Goal: Communication & Community: Ask a question

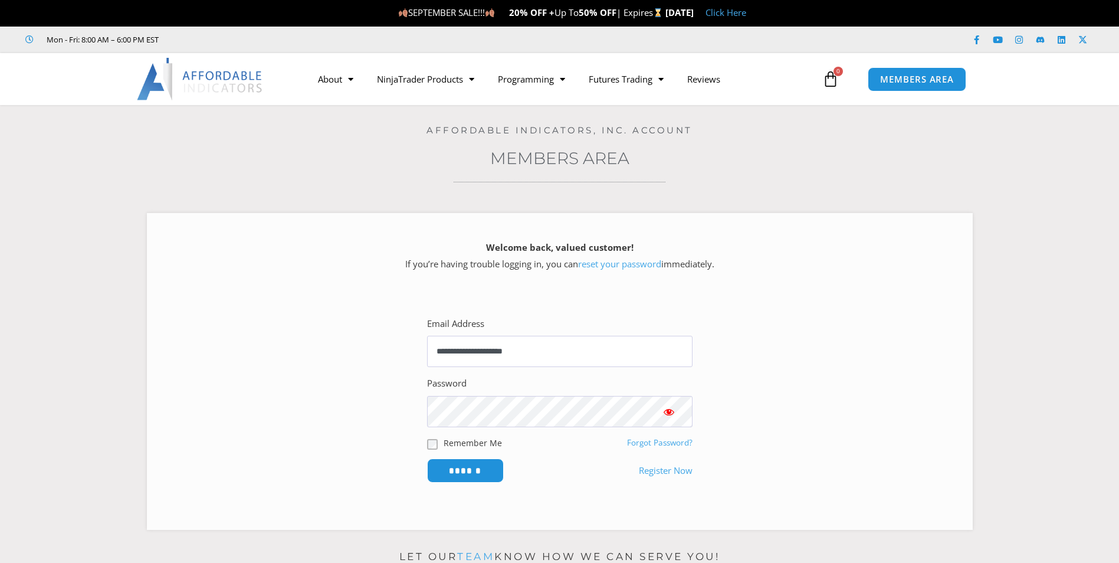
click at [427, 458] on input "******" at bounding box center [465, 470] width 77 height 24
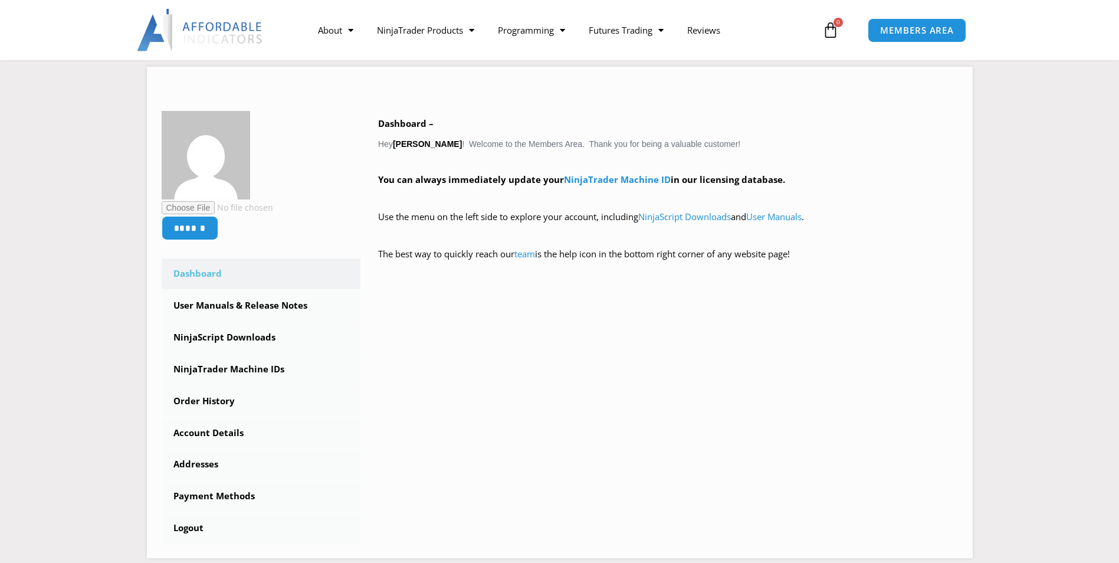
scroll to position [177, 0]
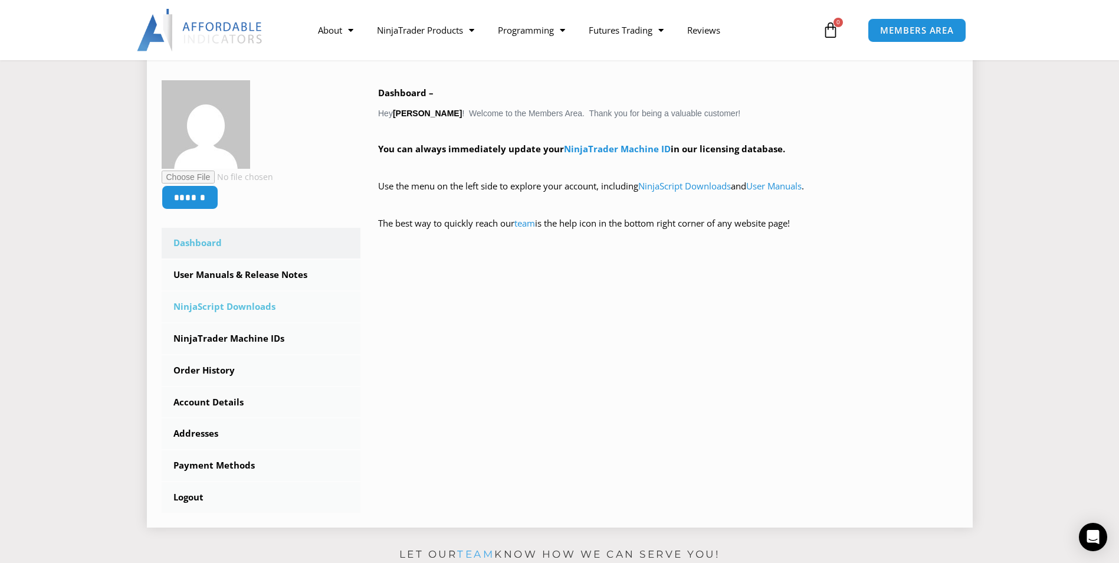
click at [207, 309] on link "NinjaScript Downloads" at bounding box center [261, 306] width 199 height 31
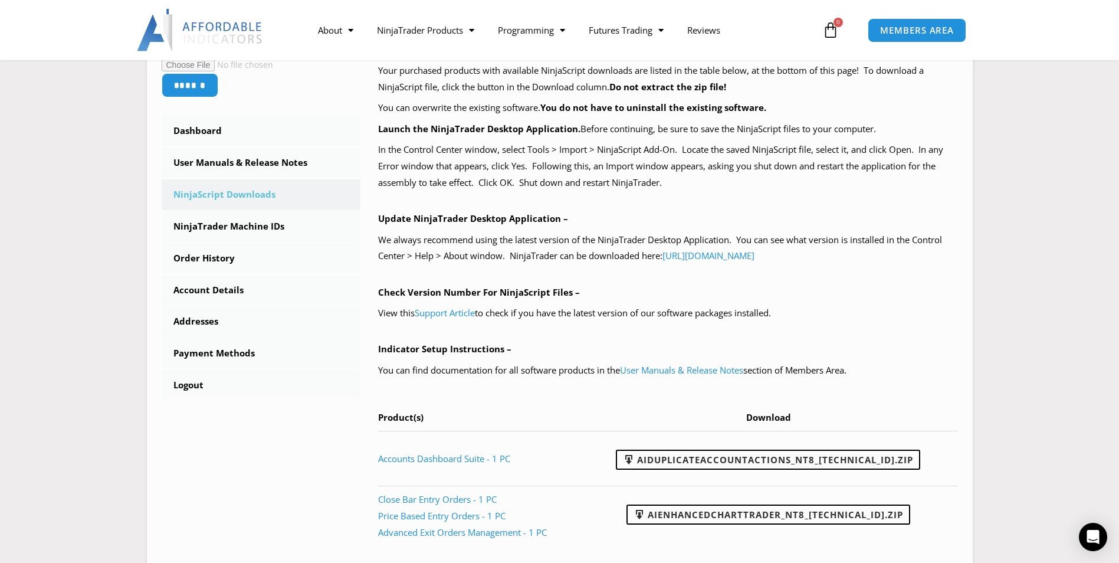
scroll to position [413, 0]
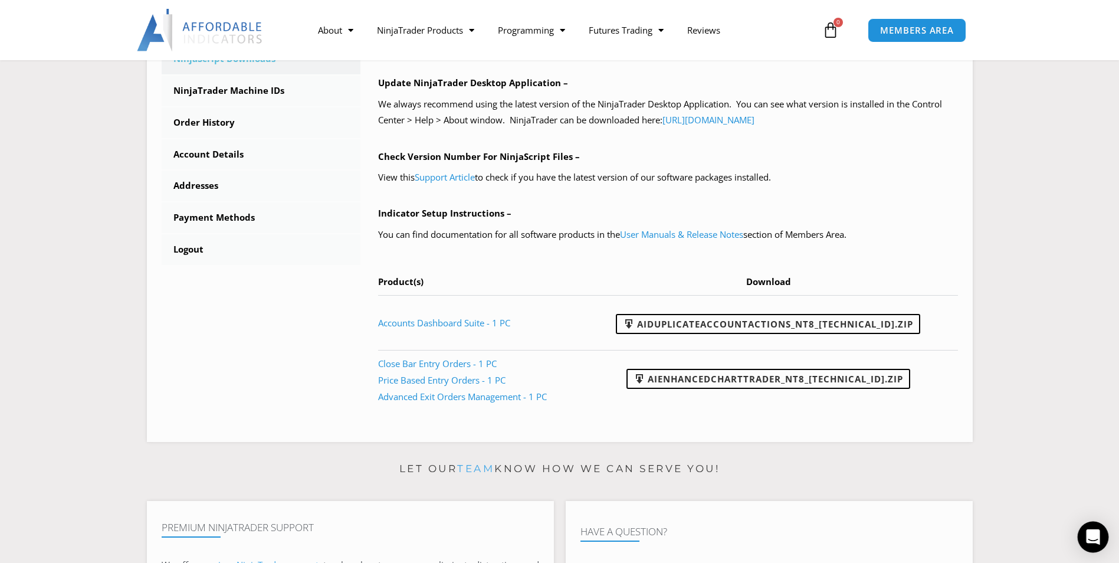
click at [1098, 541] on icon "Open Intercom Messenger" at bounding box center [1093, 536] width 15 height 15
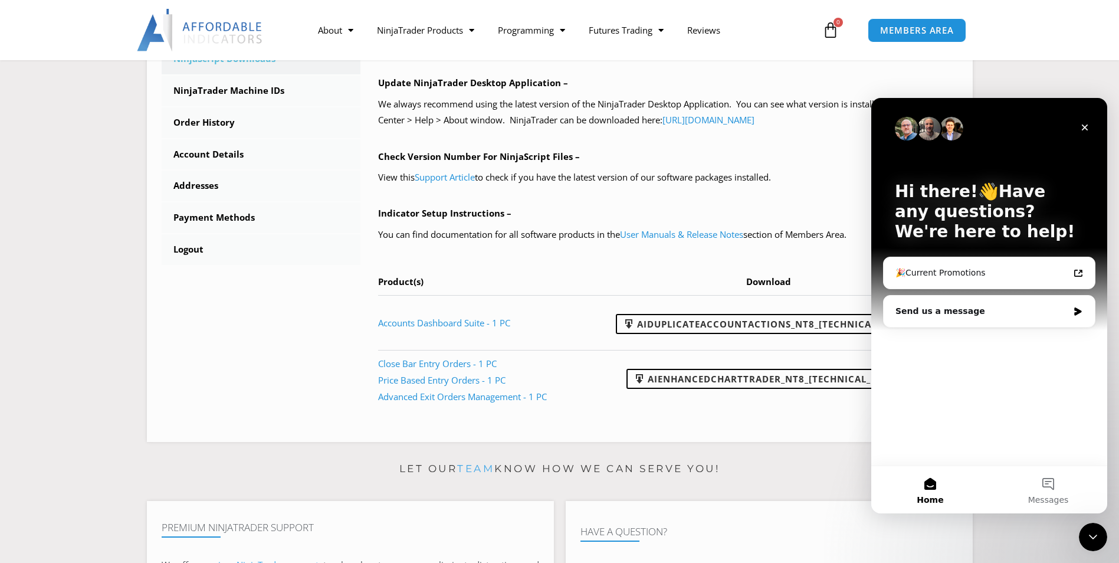
scroll to position [0, 0]
click at [952, 310] on div "Send us a message" at bounding box center [982, 311] width 173 height 12
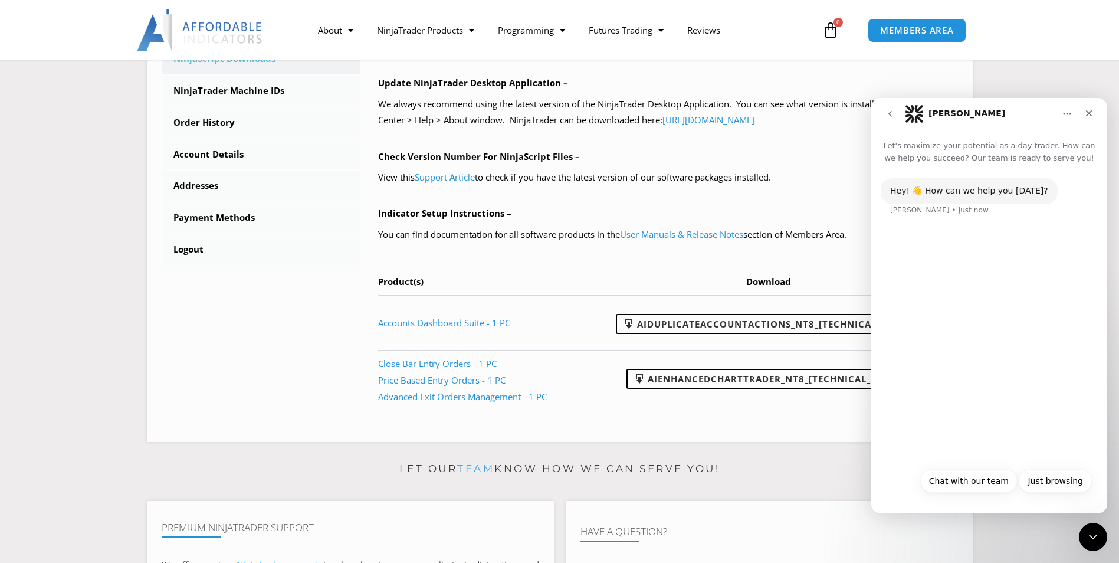
click at [890, 115] on icon "go back" at bounding box center [890, 114] width 4 height 6
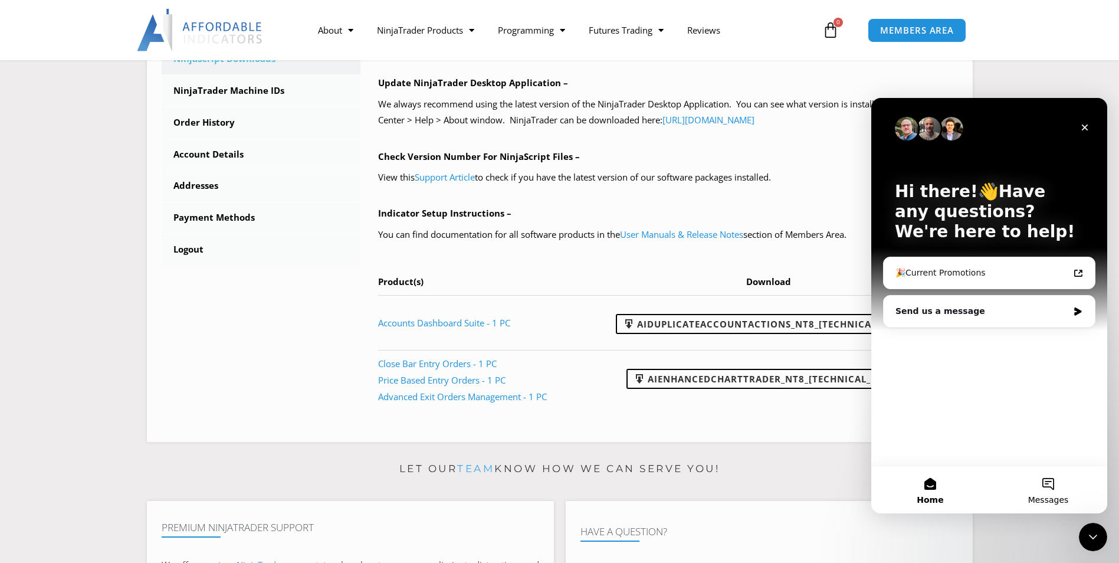
drag, startPoint x: 1058, startPoint y: 497, endPoint x: 1049, endPoint y: 487, distance: 13.4
click at [1049, 488] on button "Messages" at bounding box center [1048, 489] width 118 height 47
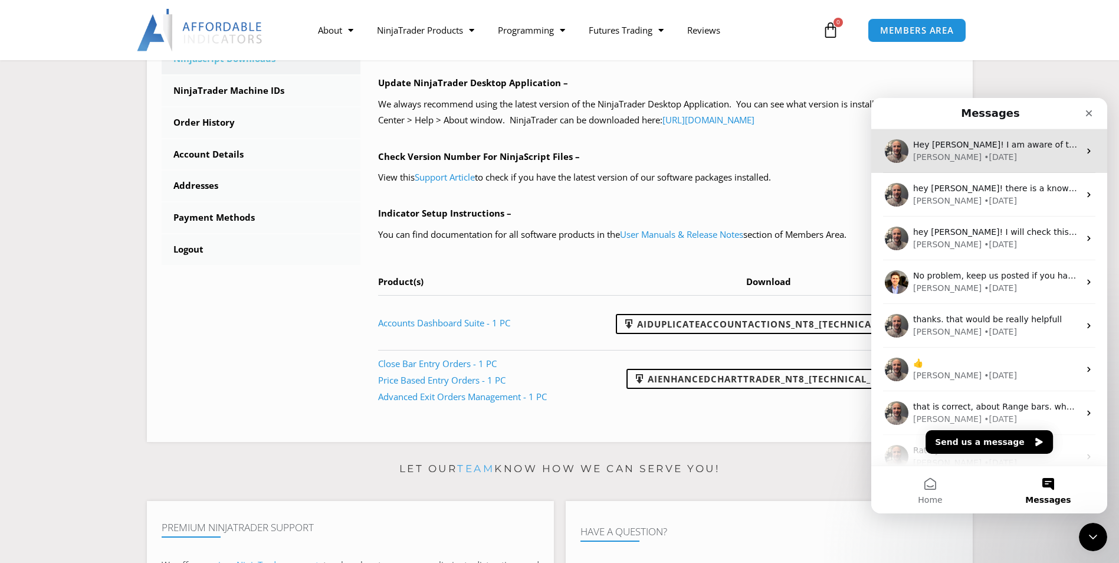
click at [1008, 158] on div "Joel • 12w ago" at bounding box center [996, 157] width 166 height 12
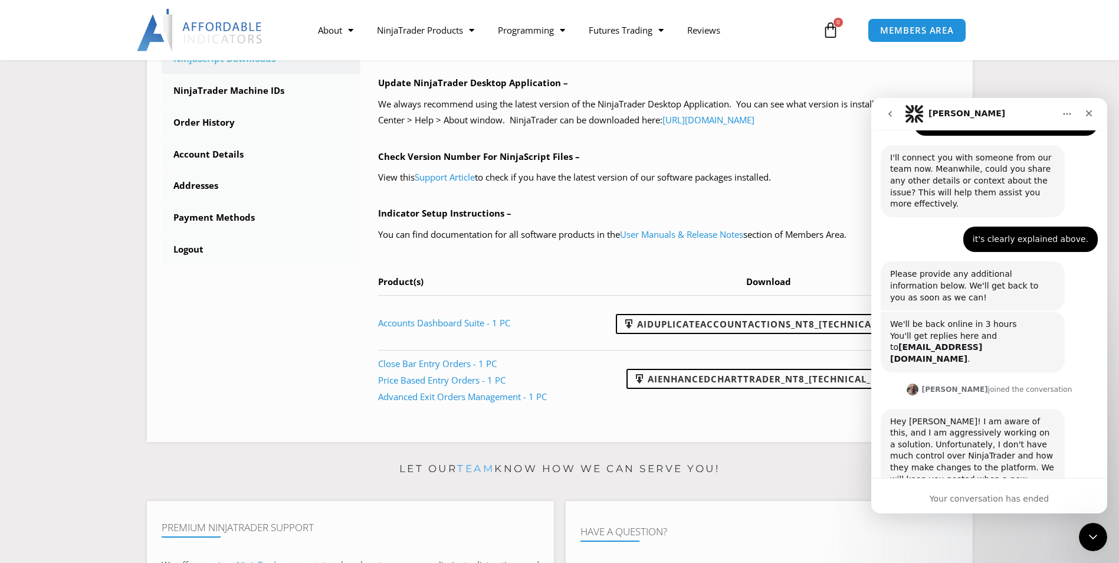
scroll to position [548, 0]
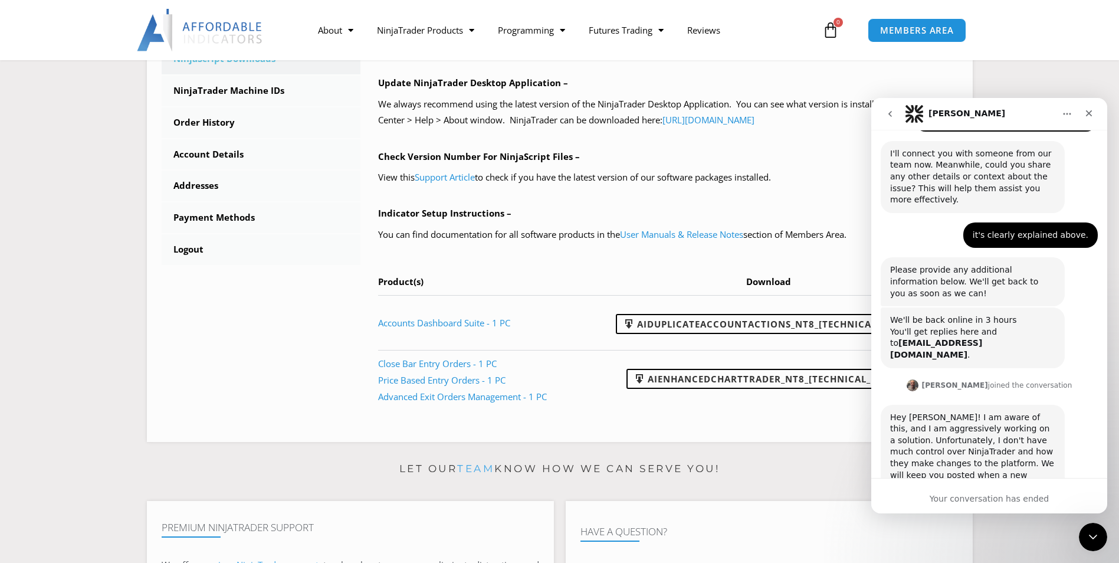
click at [950, 497] on div "Your conversation has ended" at bounding box center [989, 499] width 236 height 12
click at [939, 458] on div "Hey David! I am aware of this, and I am aggressively working on a solution. Unf…" at bounding box center [989, 471] width 217 height 133
click at [918, 424] on div "Hey David! I am aware of this, and I am aggressively working on a solution. Unf…" at bounding box center [972, 458] width 165 height 93
click at [966, 493] on div "Your conversation has ended" at bounding box center [989, 499] width 236 height 12
click at [968, 499] on div "Your conversation has ended" at bounding box center [989, 499] width 236 height 12
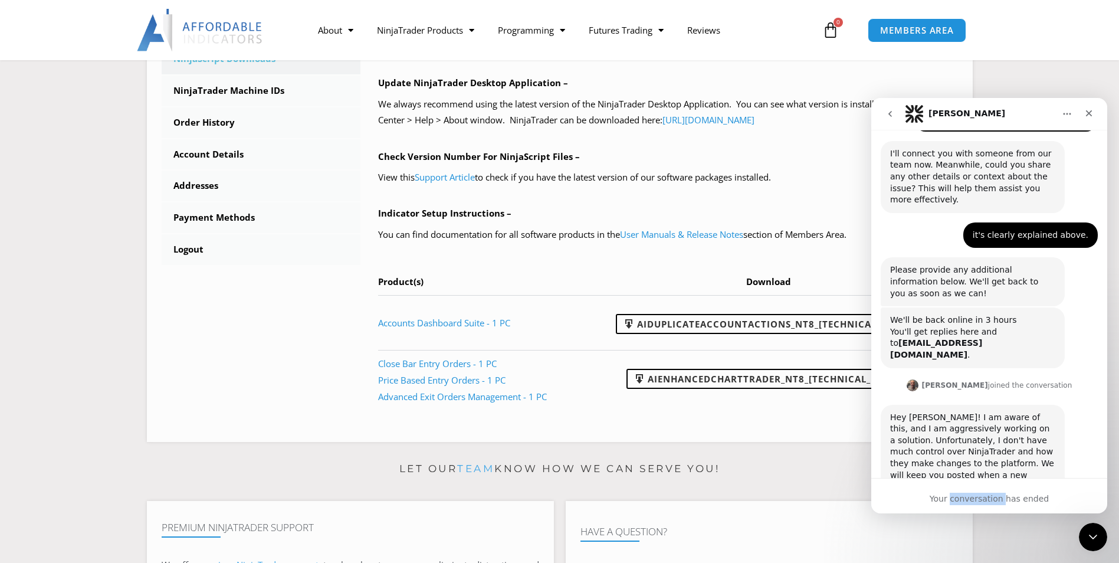
click at [968, 499] on div "Your conversation has ended" at bounding box center [989, 499] width 236 height 12
drag, startPoint x: 968, startPoint y: 499, endPoint x: 934, endPoint y: 460, distance: 52.3
click at [934, 460] on div "Hey David! I am aware of this, and I am aggressively working on a solution. Unf…" at bounding box center [989, 471] width 217 height 133
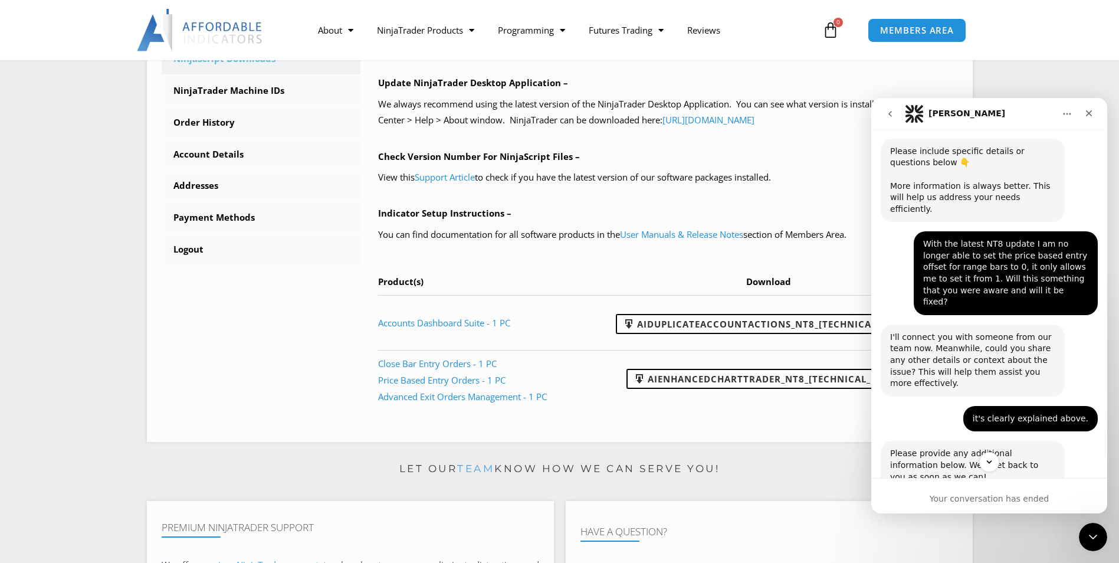
scroll to position [371, 0]
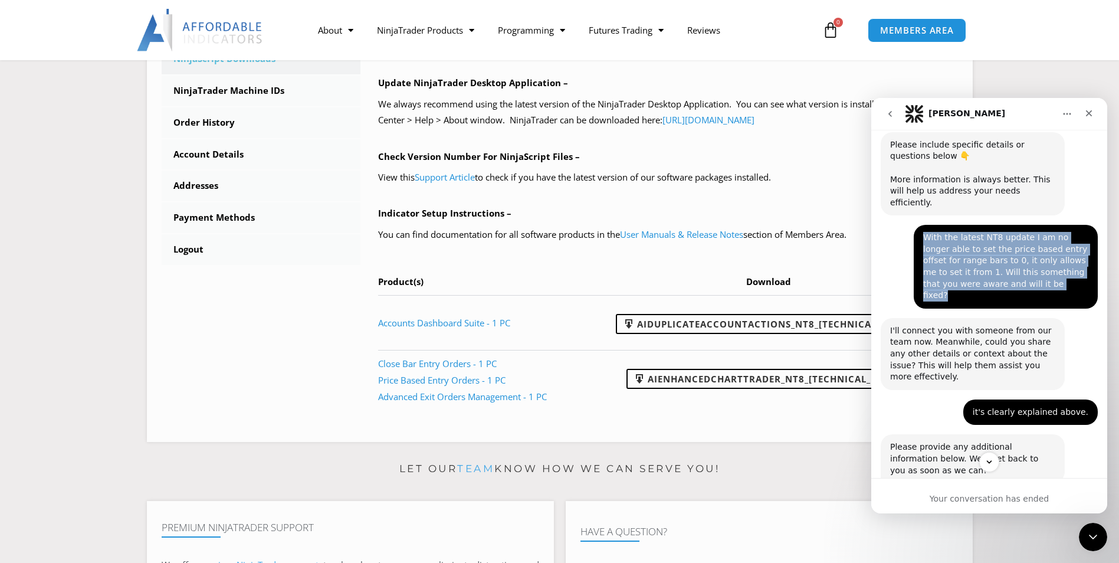
drag, startPoint x: 1018, startPoint y: 252, endPoint x: 916, endPoint y: 202, distance: 113.7
click at [916, 225] on div "With the latest NT8 update I am no longer able to set the price based entry off…" at bounding box center [1006, 267] width 184 height 84
copy div "With the latest NT8 update I am no longer able to set the price based entry off…"
click at [886, 119] on button "go back" at bounding box center [890, 114] width 22 height 22
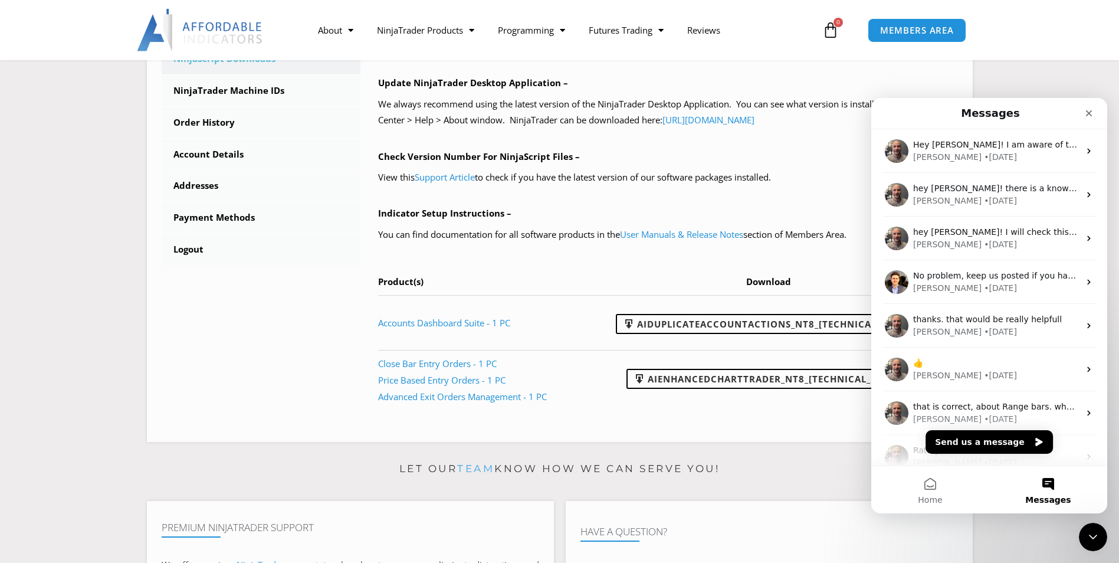
scroll to position [0, 0]
click at [983, 442] on button "Send us a message" at bounding box center [989, 442] width 127 height 24
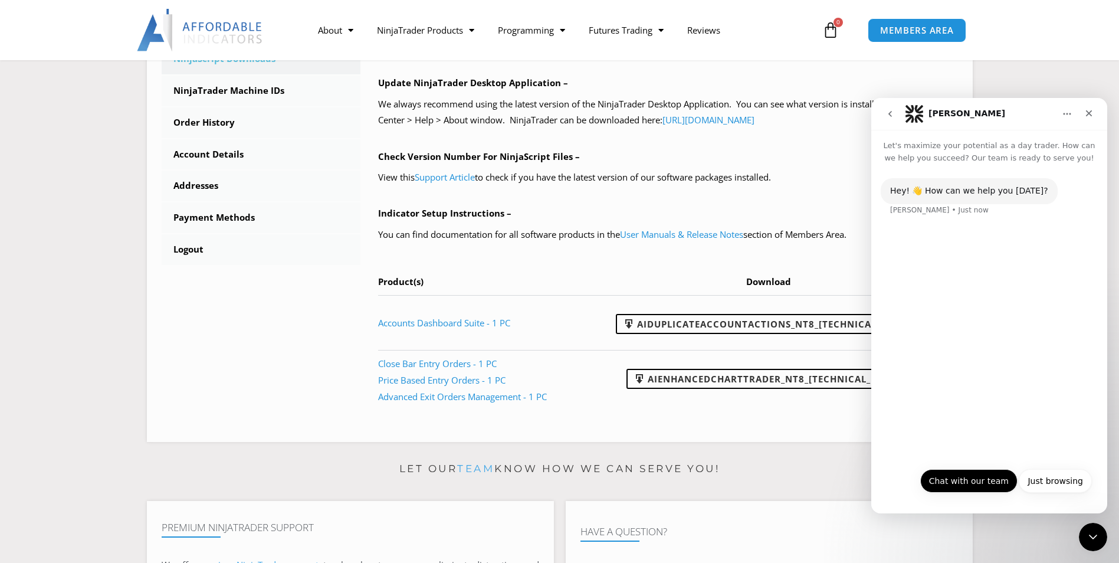
click at [966, 490] on button "Chat with our team" at bounding box center [968, 481] width 97 height 24
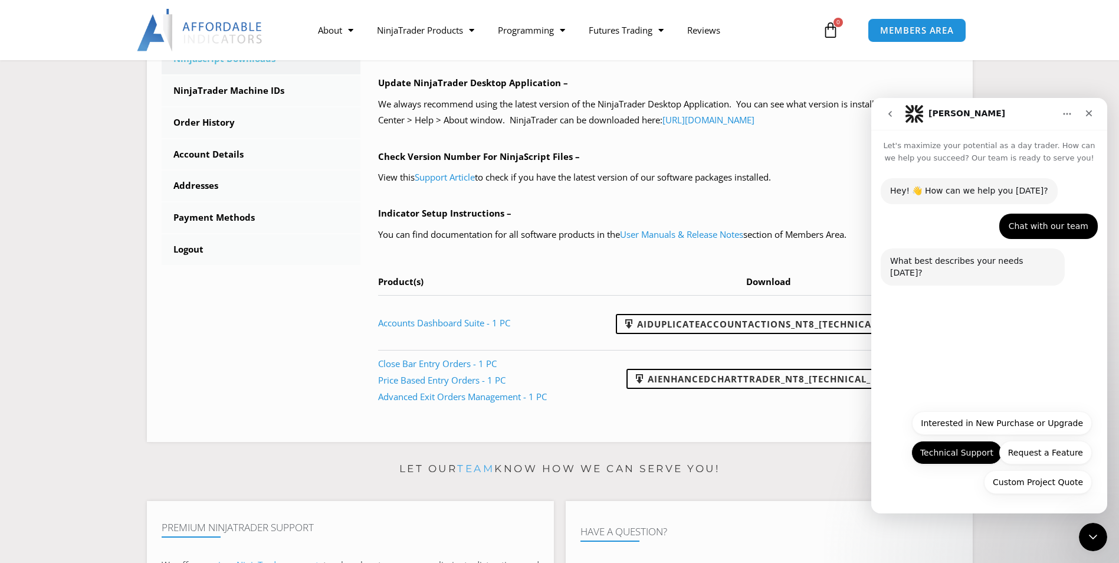
click at [969, 454] on button "Technical Support" at bounding box center [956, 453] width 91 height 24
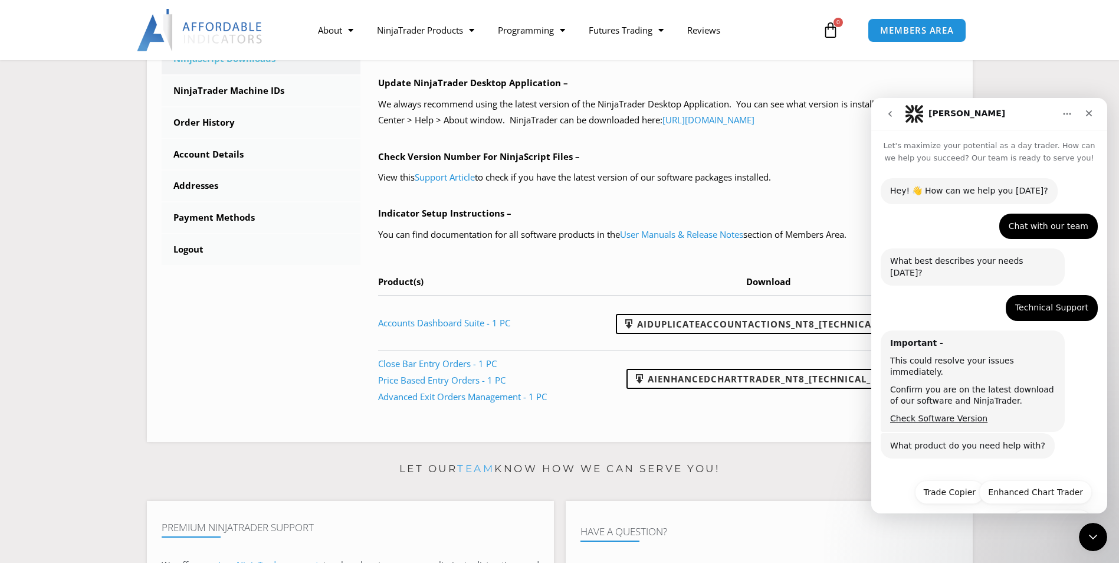
scroll to position [17, 0]
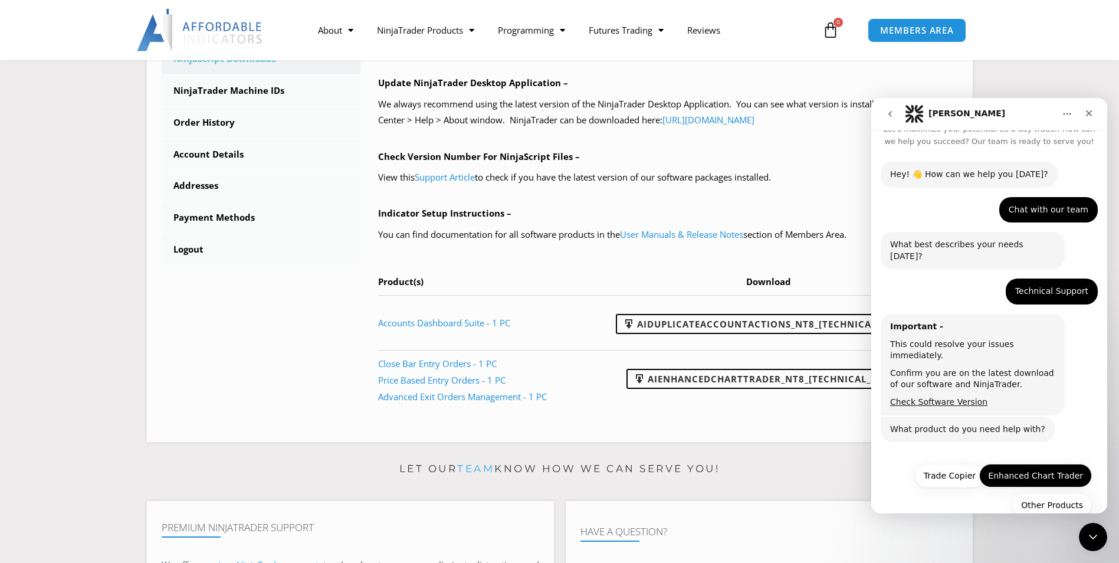
click at [1011, 464] on button "Enhanced Chart Trader" at bounding box center [1035, 476] width 113 height 24
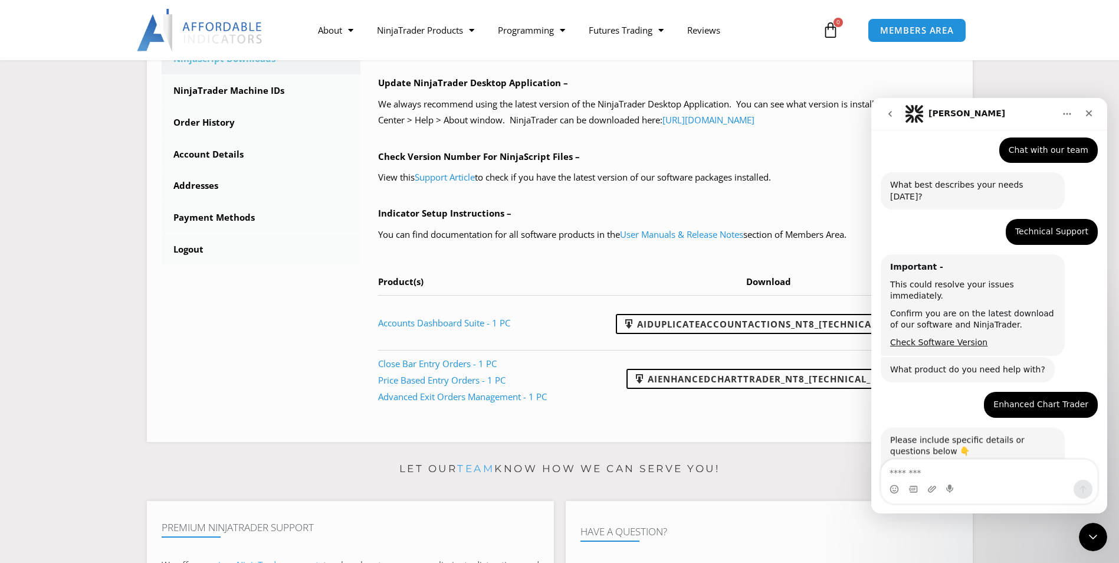
scroll to position [117, 0]
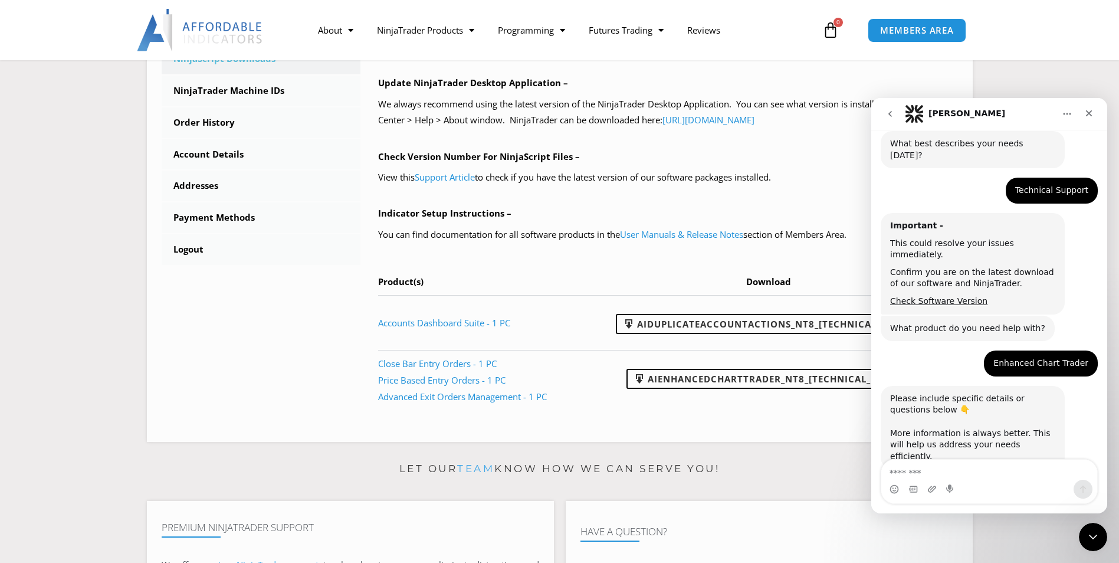
click at [925, 471] on textarea "Message…" at bounding box center [989, 470] width 216 height 20
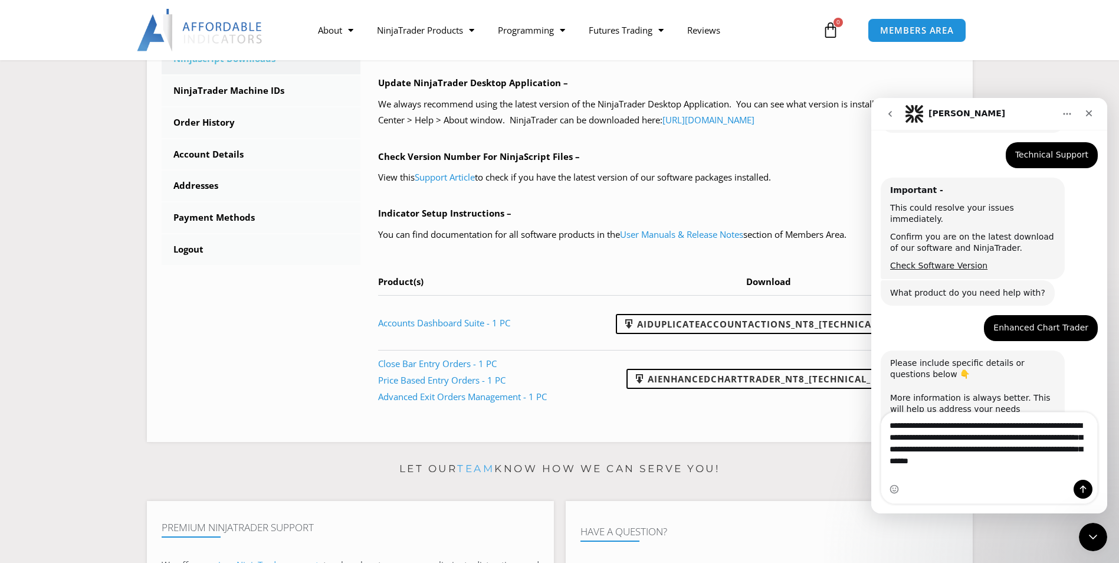
scroll to position [191, 0]
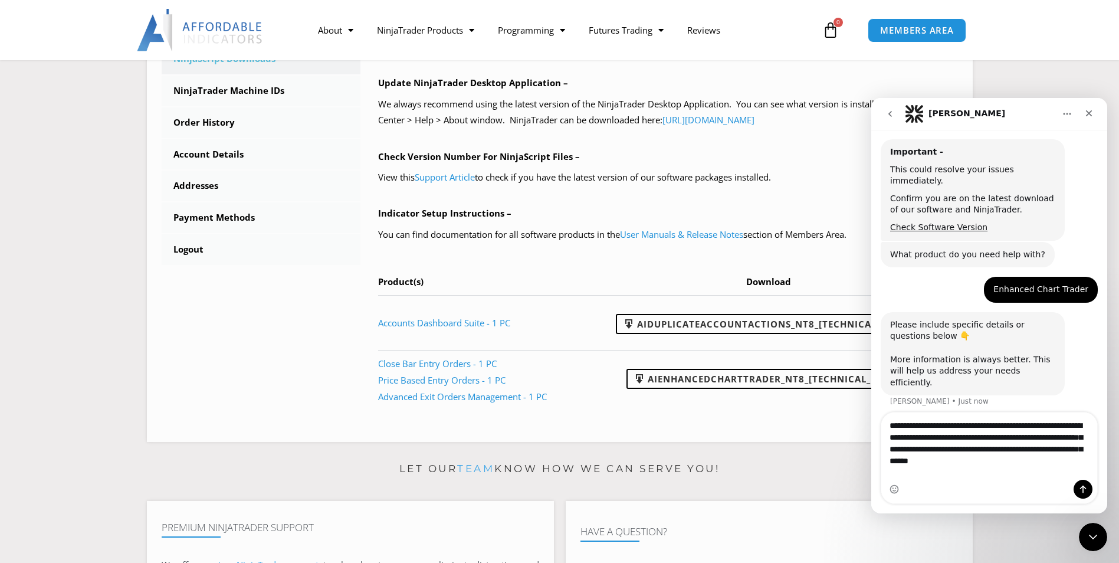
click at [988, 461] on textarea "**********" at bounding box center [989, 439] width 216 height 55
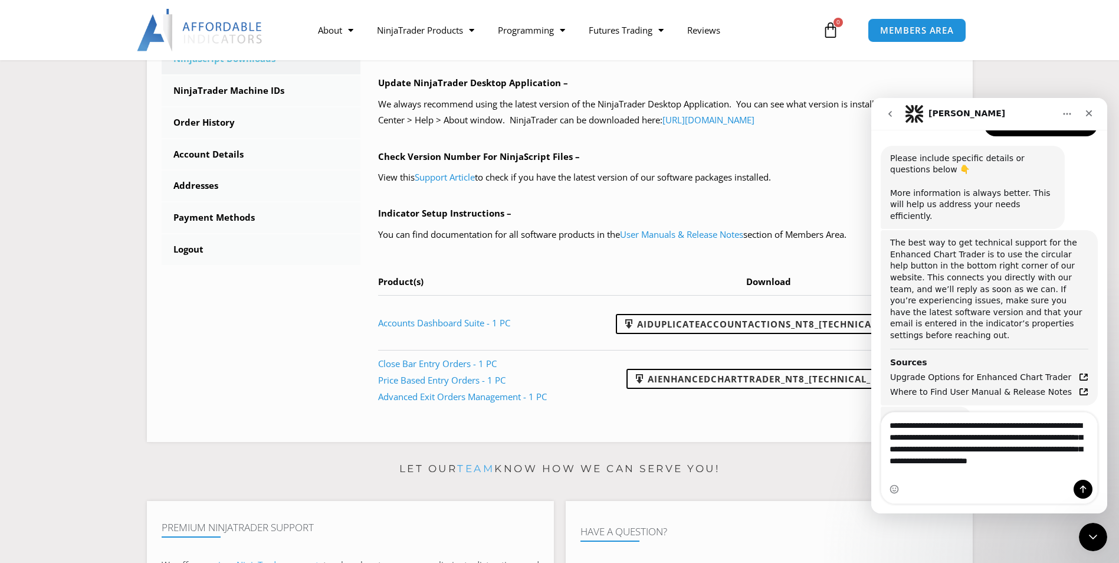
scroll to position [344, 0]
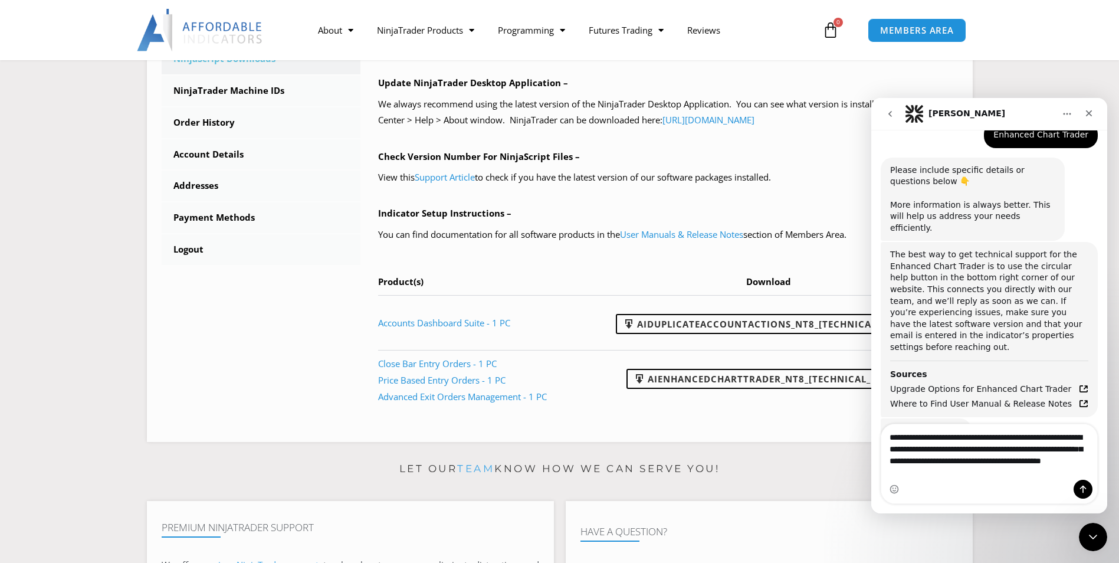
type textarea "**********"
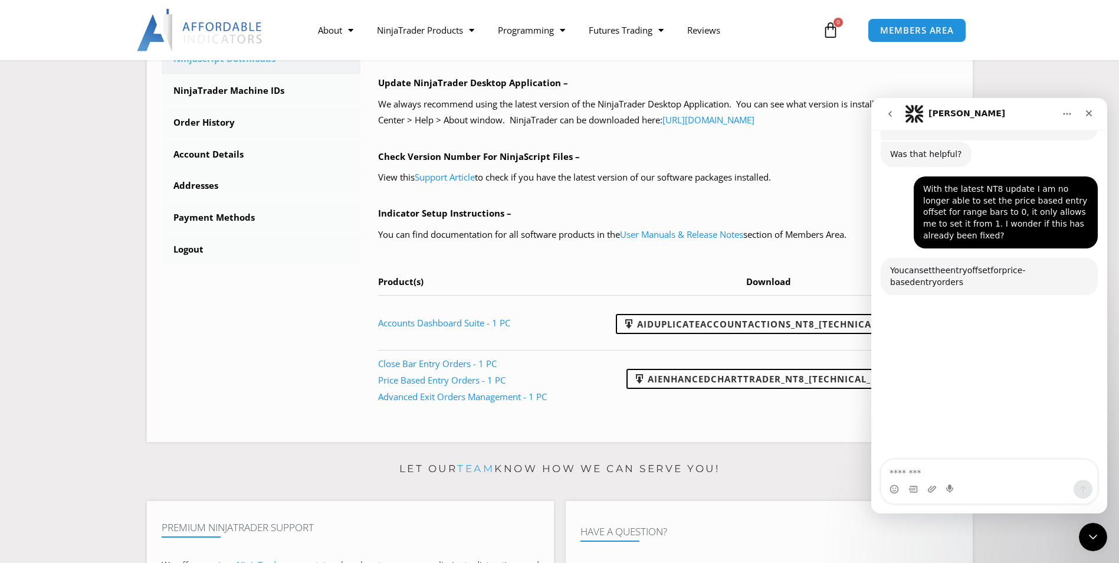
scroll to position [626, 0]
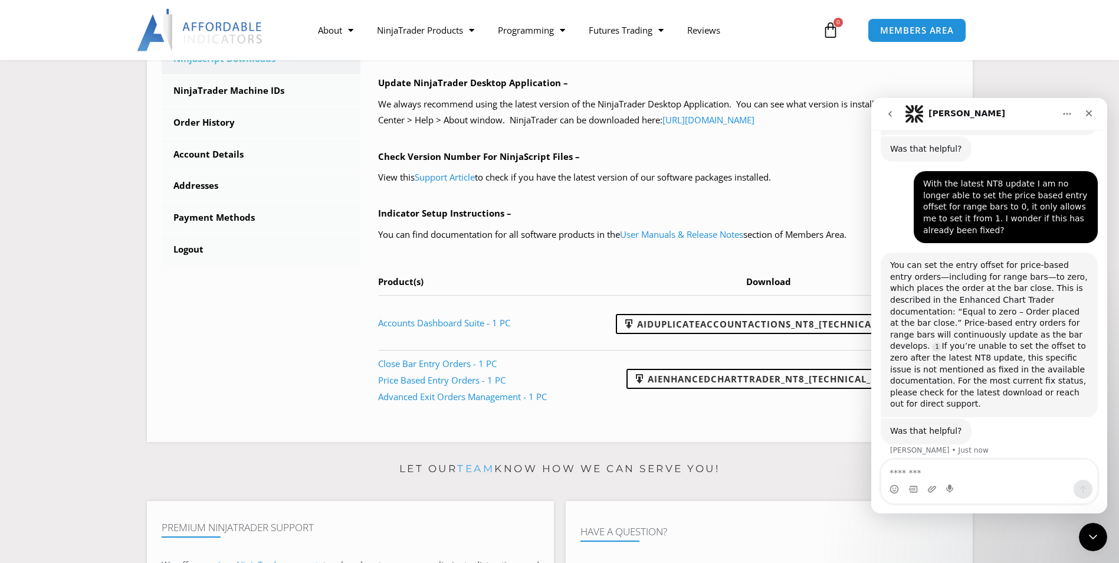
click at [926, 477] on textarea "Message…" at bounding box center [989, 470] width 216 height 20
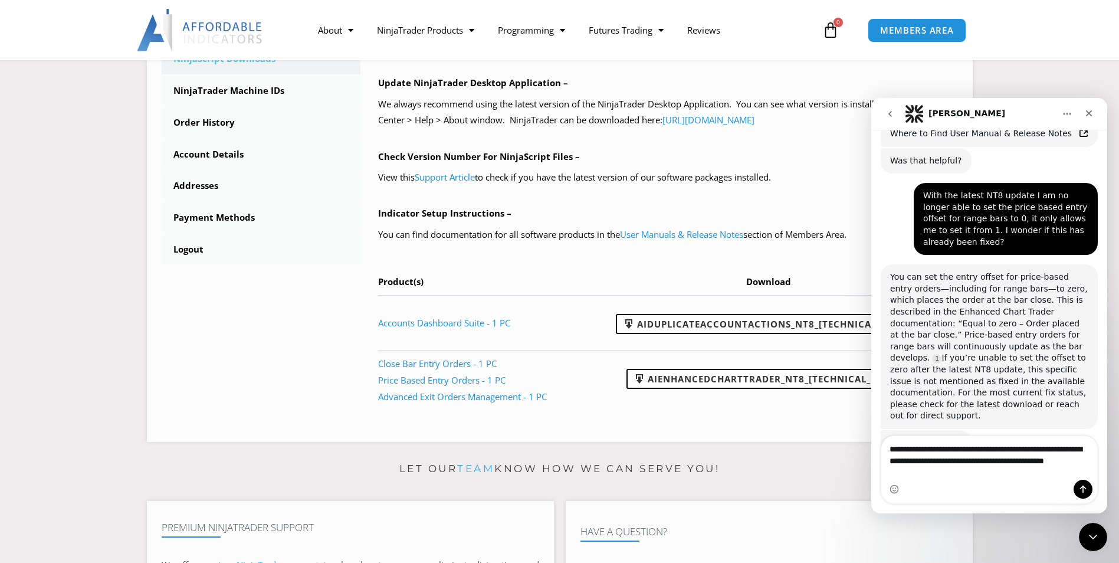
type textarea "**********"
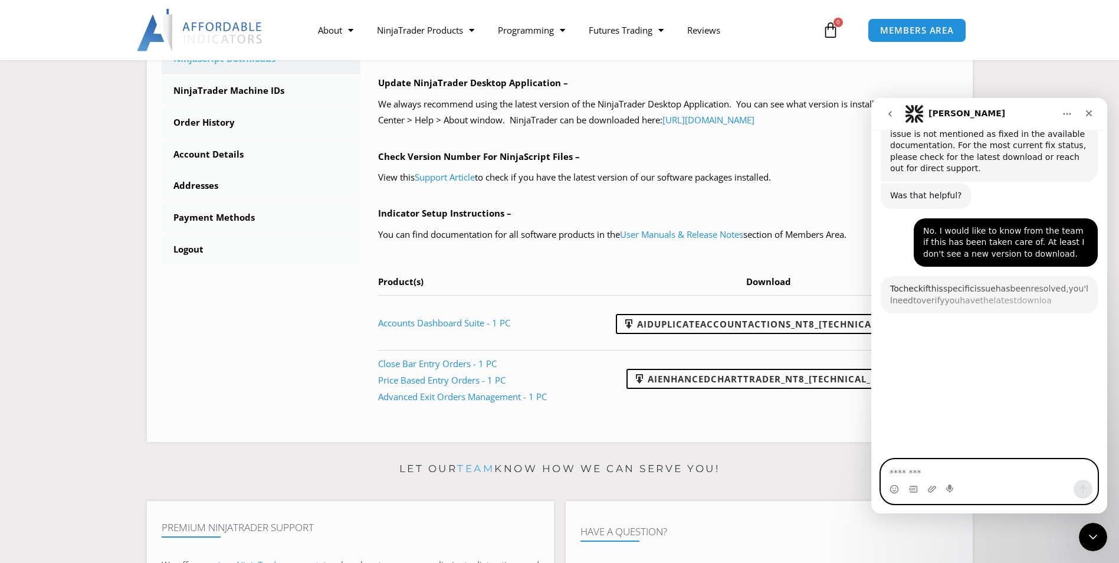
scroll to position [897, 0]
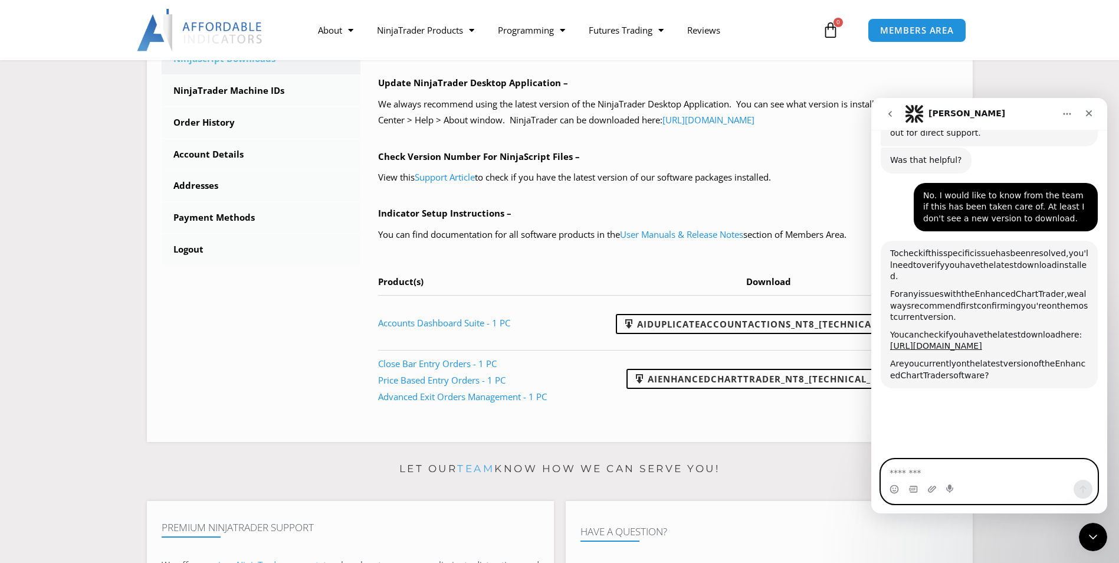
click at [956, 479] on textarea "Message…" at bounding box center [989, 470] width 216 height 20
type textarea "***"
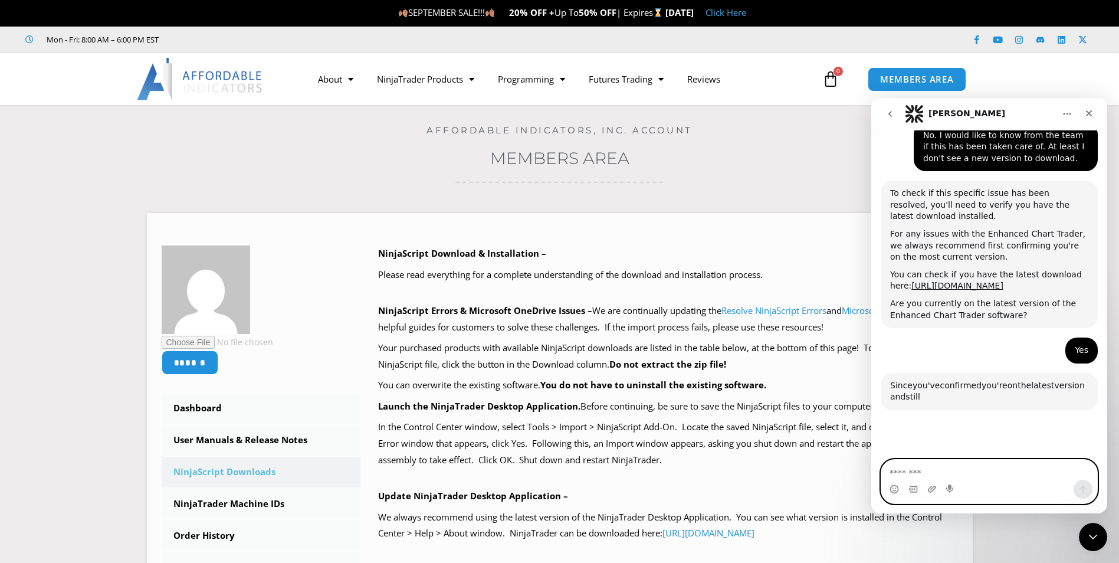
scroll to position [1134, 0]
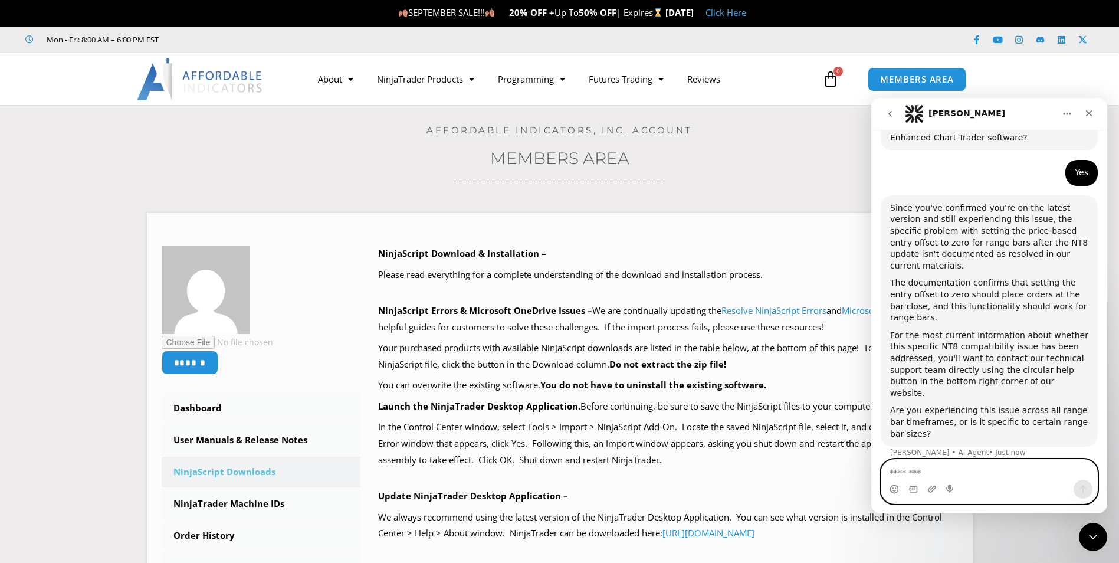
click at [942, 476] on textarea "Message…" at bounding box center [989, 470] width 216 height 20
type textarea "**********"
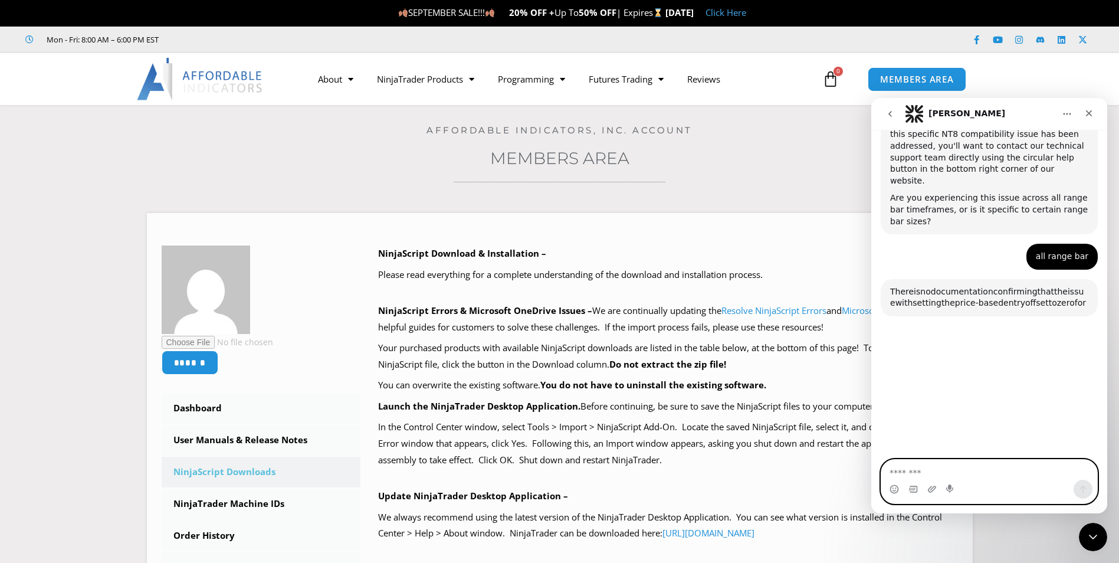
scroll to position [1396, 0]
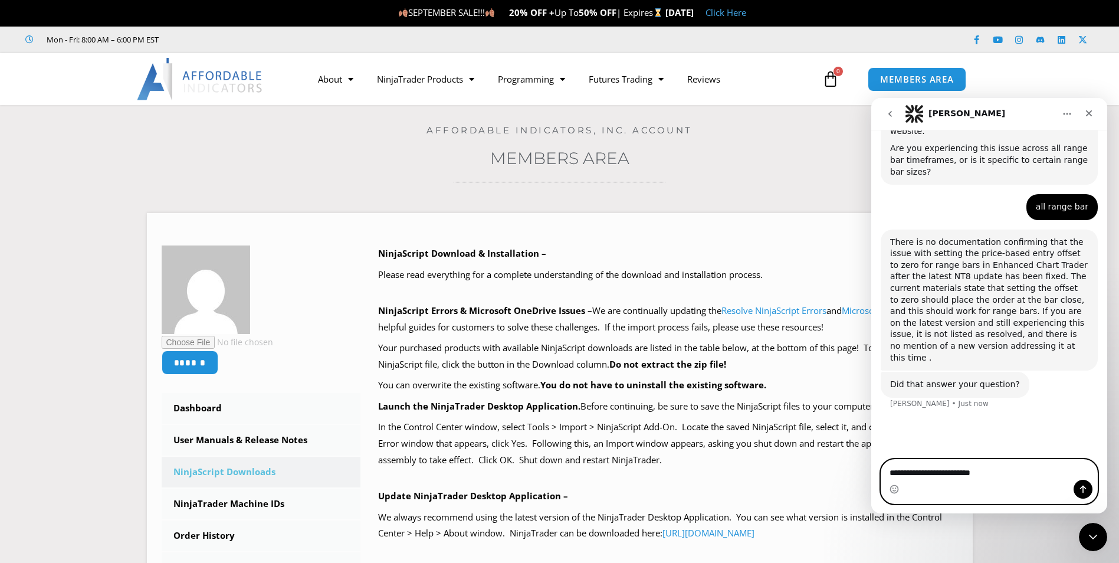
type textarea "**********"
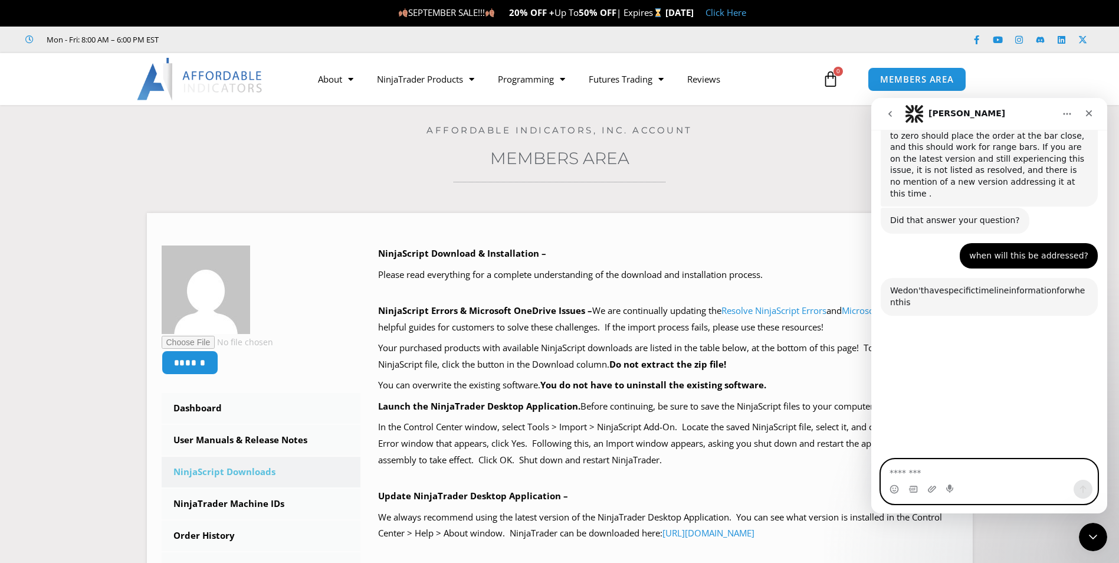
scroll to position [1598, 0]
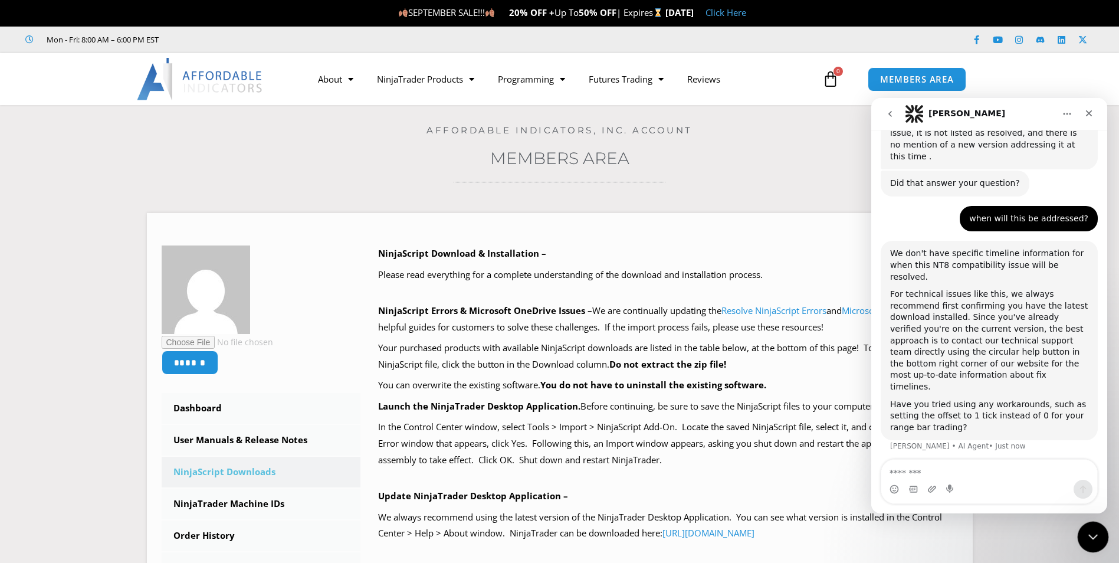
click at [1093, 535] on icon "Close Intercom Messenger" at bounding box center [1091, 535] width 8 height 5
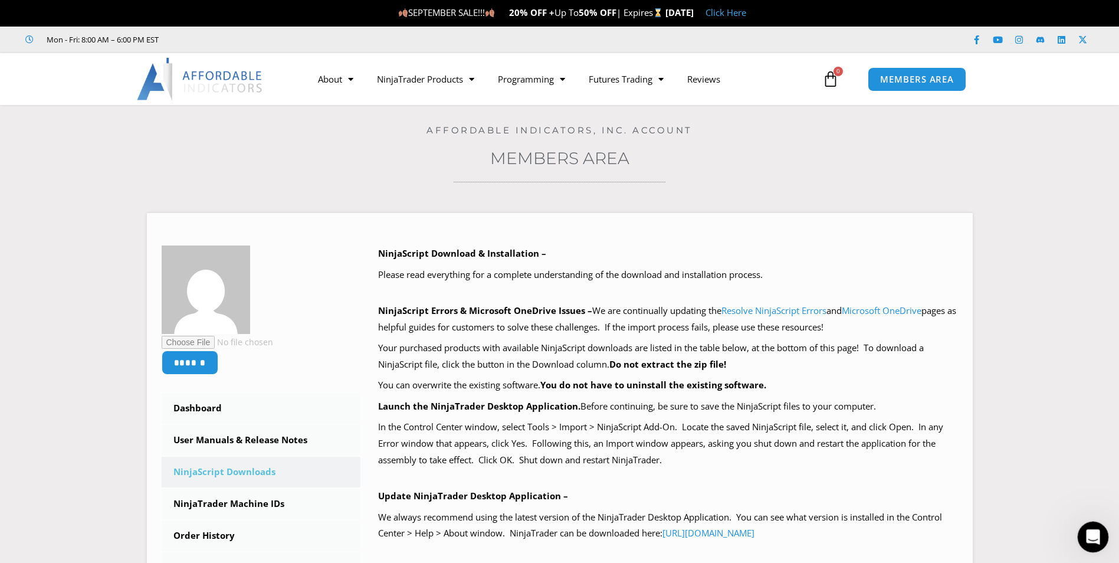
scroll to position [1501, 0]
click at [1084, 529] on div "Open Intercom Messenger" at bounding box center [1091, 535] width 39 height 39
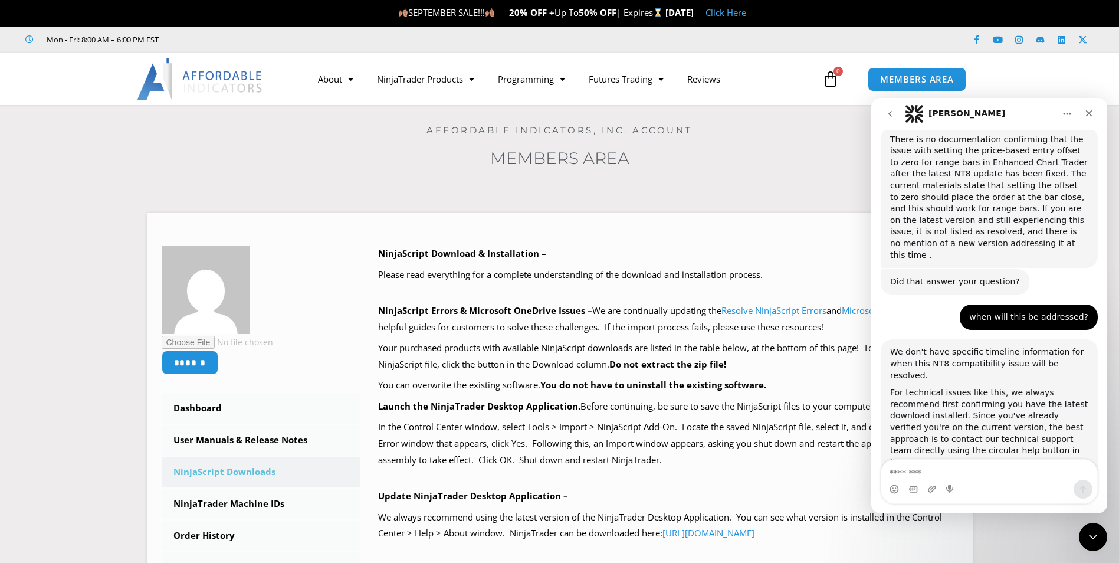
click at [1064, 109] on button "Home" at bounding box center [1067, 114] width 22 height 22
click at [892, 114] on icon "go back" at bounding box center [890, 113] width 9 height 9
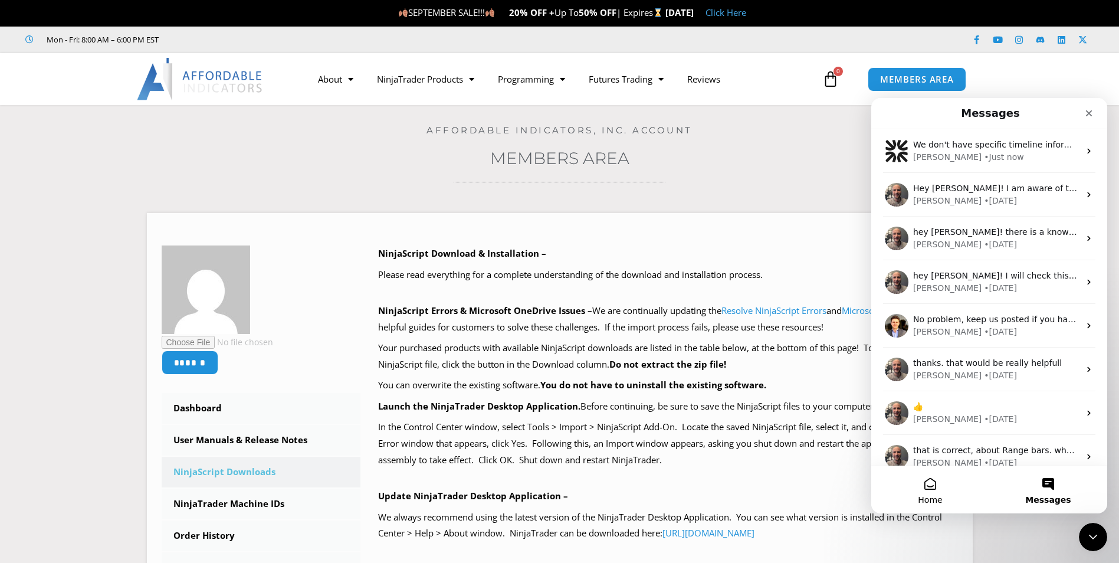
click at [938, 485] on button "Home" at bounding box center [930, 489] width 118 height 47
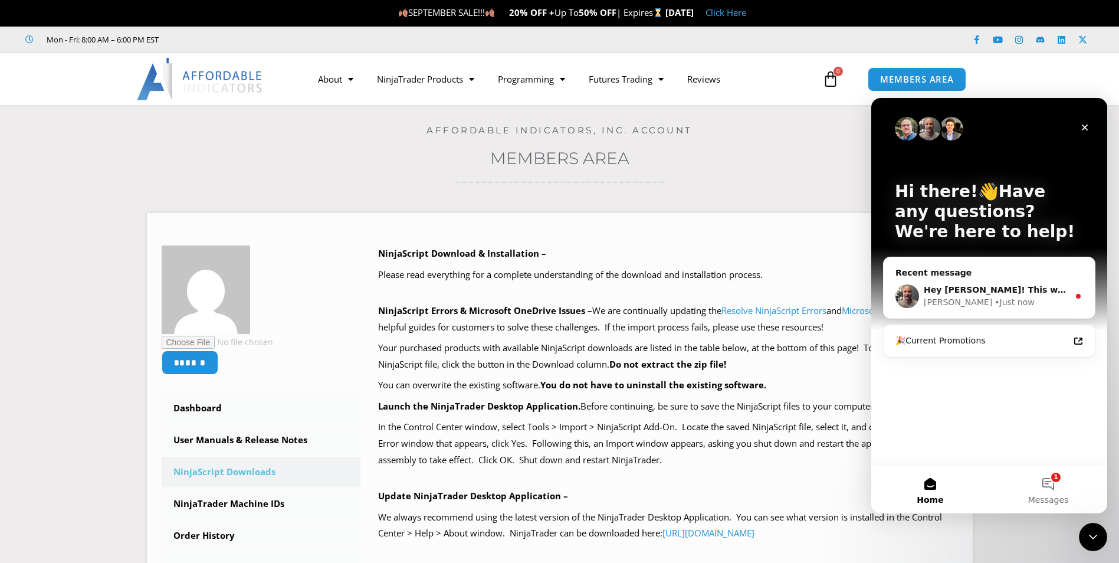
click at [928, 131] on img "Intercom messenger" at bounding box center [929, 129] width 24 height 24
click at [995, 306] on div "• Just now" at bounding box center [1015, 302] width 40 height 12
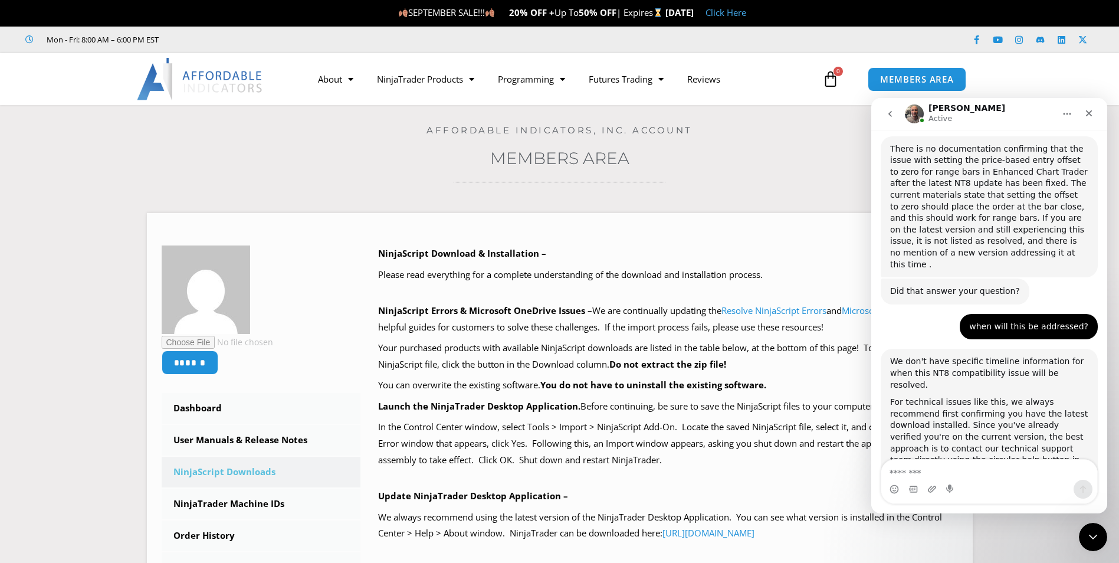
scroll to position [1641, 0]
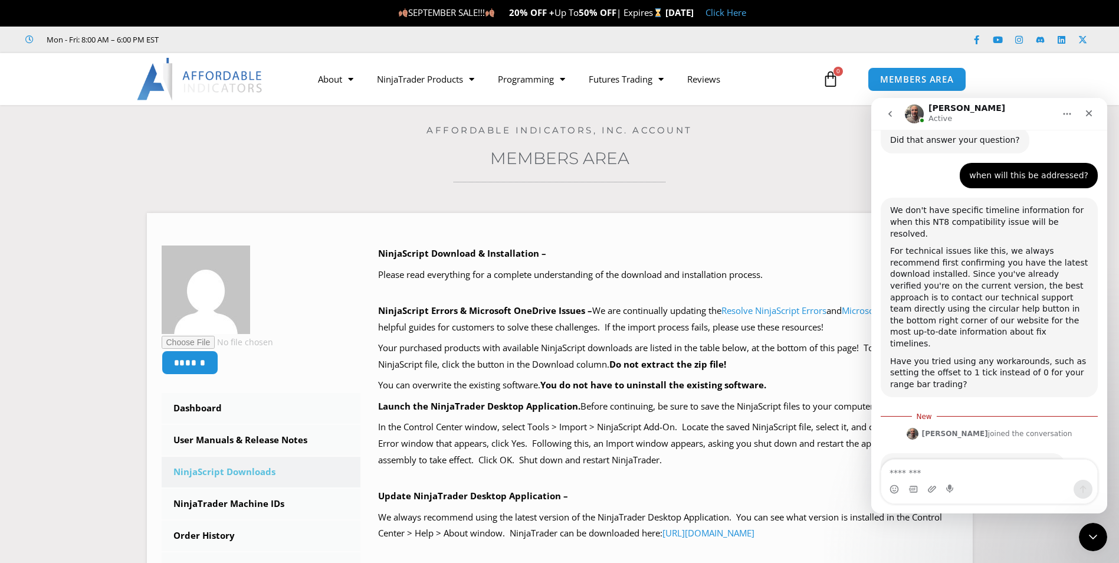
click at [930, 473] on textarea "Message…" at bounding box center [989, 470] width 216 height 20
type textarea "**********"
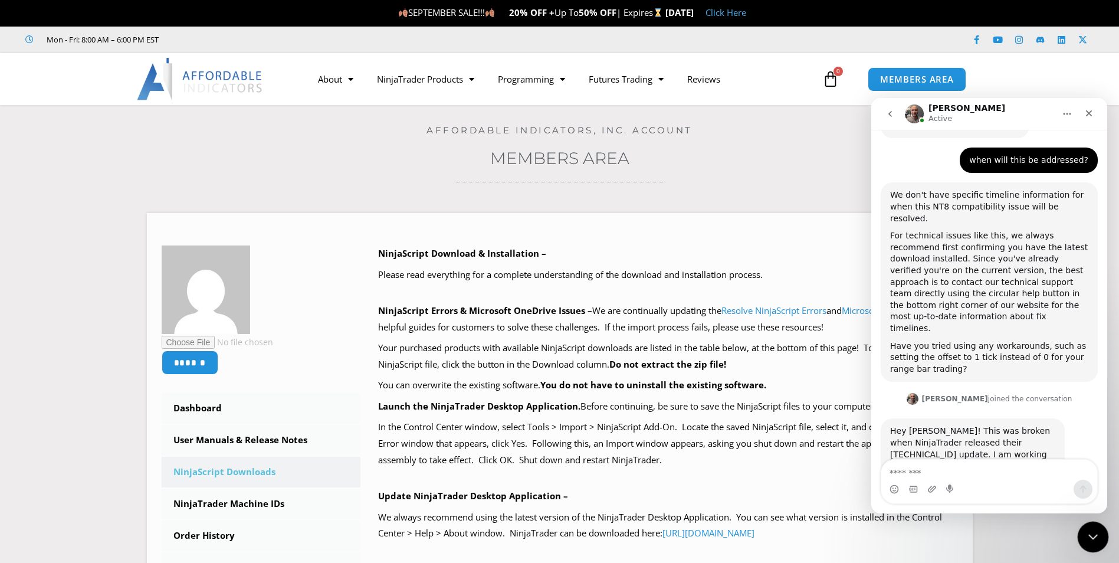
click at [1095, 531] on icon "Close Intercom Messenger" at bounding box center [1091, 535] width 14 height 14
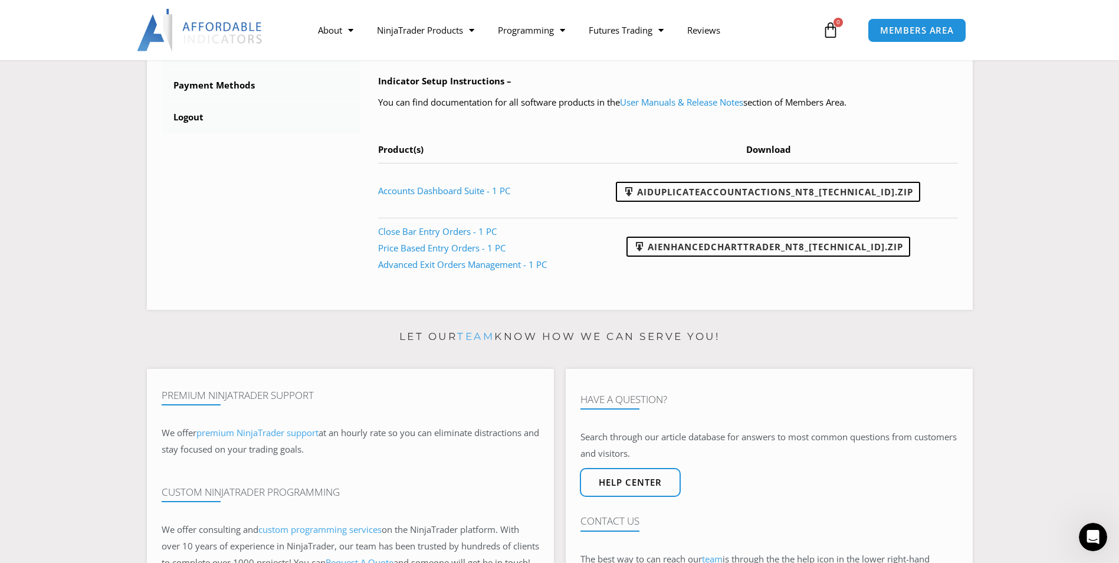
scroll to position [531, 0]
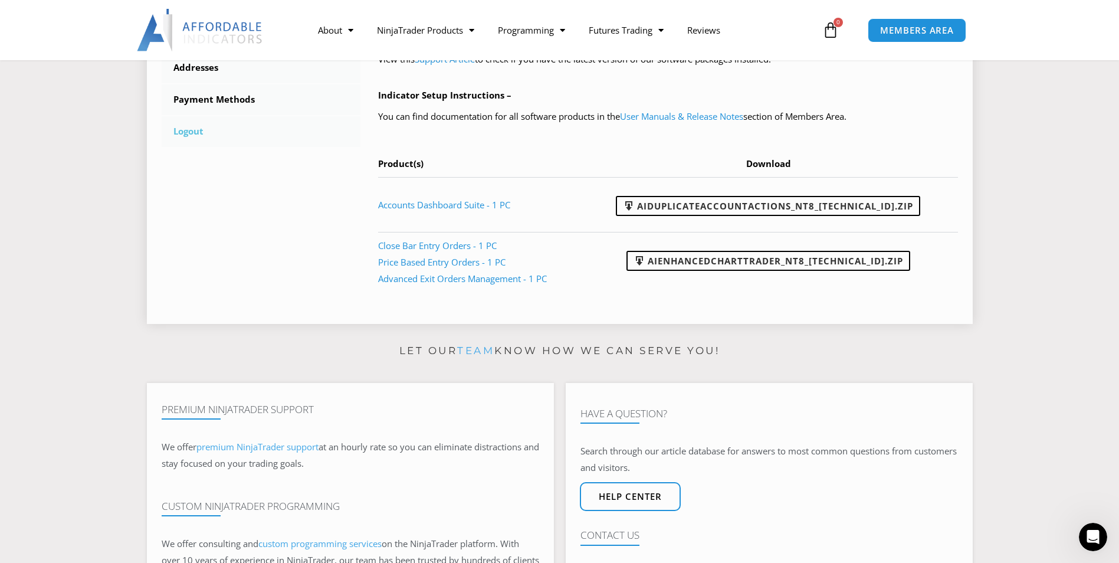
click at [195, 123] on link "Logout" at bounding box center [261, 131] width 199 height 31
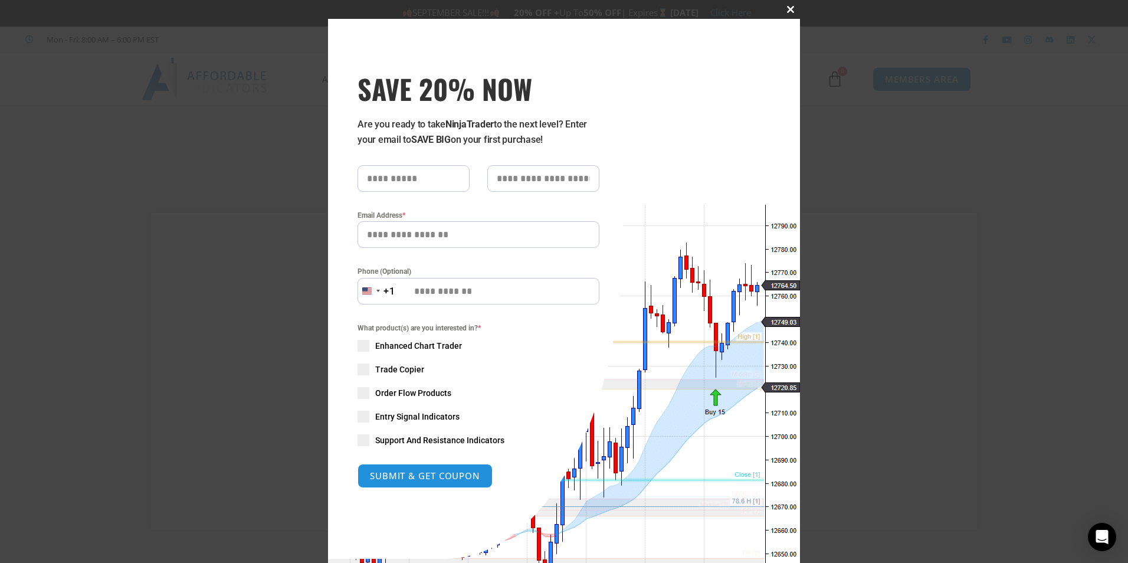
click at [788, 13] on button "Close this module" at bounding box center [790, 9] width 19 height 19
